Goal: Task Accomplishment & Management: Use online tool/utility

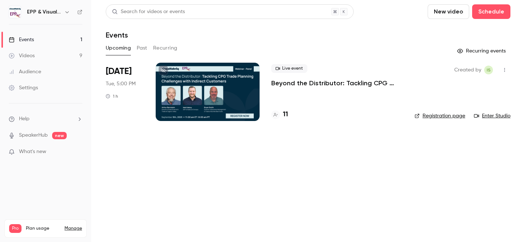
click at [208, 97] on div at bounding box center [208, 92] width 104 height 58
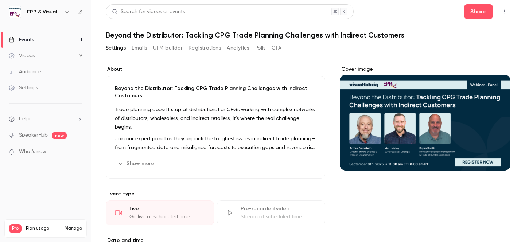
click at [142, 49] on button "Emails" at bounding box center [139, 48] width 15 height 12
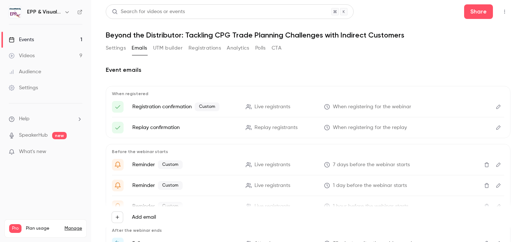
click at [494, 105] on button "Edit" at bounding box center [499, 107] width 12 height 12
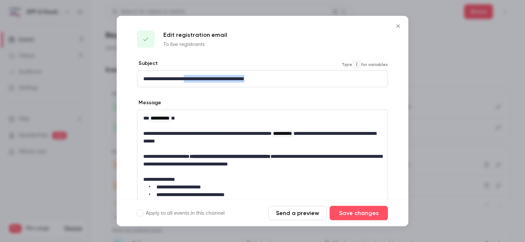
drag, startPoint x: 193, startPoint y: 78, endPoint x: 296, endPoint y: 78, distance: 102.8
click at [296, 78] on p "**********" at bounding box center [262, 79] width 239 height 8
click at [395, 25] on icon "Close" at bounding box center [398, 26] width 9 height 6
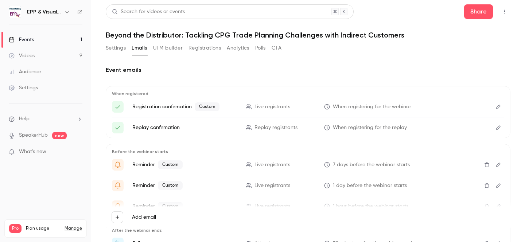
click at [149, 56] on div "Settings Emails UTM builder Registrations Analytics Polls CTA" at bounding box center [194, 49] width 176 height 15
click at [178, 43] on button "UTM builder" at bounding box center [168, 48] width 30 height 12
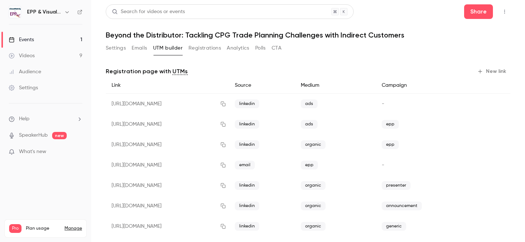
click at [484, 74] on button "New link" at bounding box center [492, 72] width 36 height 12
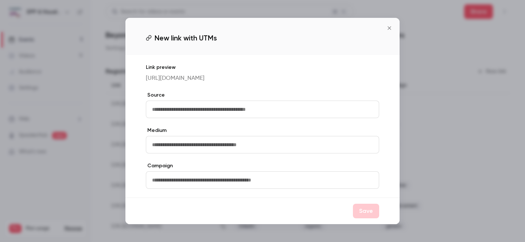
click at [217, 118] on input "text" at bounding box center [262, 110] width 233 height 18
type input "*******"
click at [206, 154] on input "text" at bounding box center [262, 145] width 233 height 18
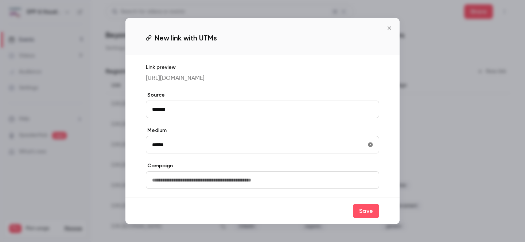
type input "******"
click at [199, 132] on label "Medium" at bounding box center [262, 130] width 233 height 7
click at [360, 214] on button "Save" at bounding box center [366, 211] width 26 height 15
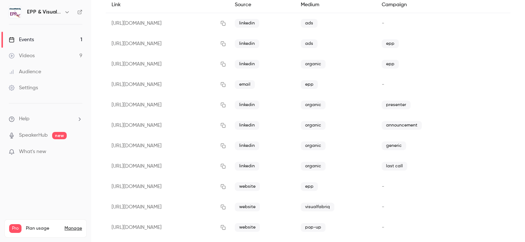
scroll to position [92, 0]
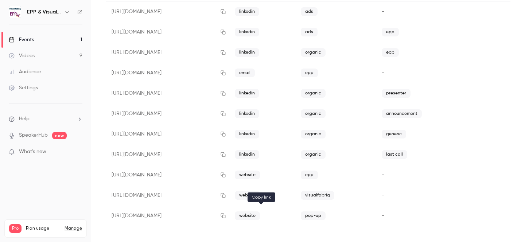
click at [226, 218] on icon "button" at bounding box center [223, 216] width 5 height 5
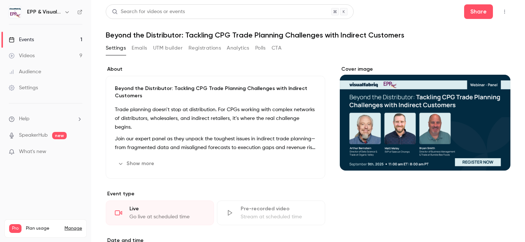
click at [423, 22] on header "Search for videos or events Share Beyond the Distributor: Tackling CPG Trade Pl…" at bounding box center [308, 21] width 405 height 35
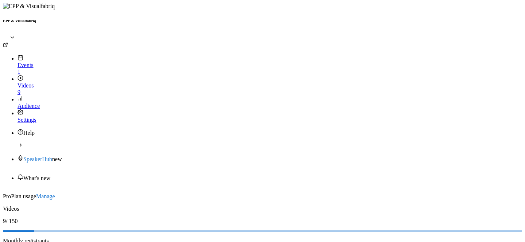
scroll to position [0, 336]
